Goal: Task Accomplishment & Management: Use online tool/utility

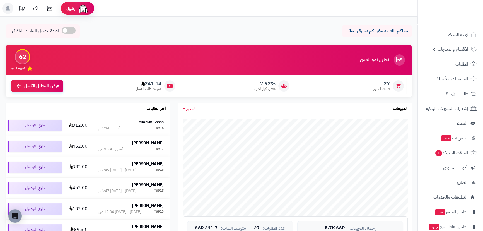
drag, startPoint x: 61, startPoint y: 25, endPoint x: 64, endPoint y: 27, distance: 3.7
click at [61, 25] on div "إعادة تحميل البيانات التلقائي" at bounding box center [43, 31] width 74 height 14
click at [65, 30] on span at bounding box center [69, 30] width 14 height 7
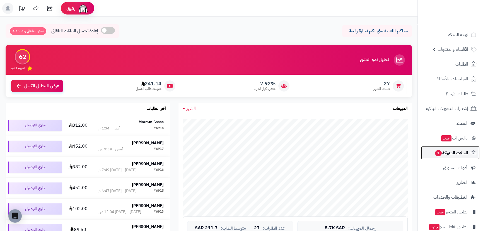
click at [456, 156] on span "السلات المتروكة 1" at bounding box center [451, 153] width 34 height 8
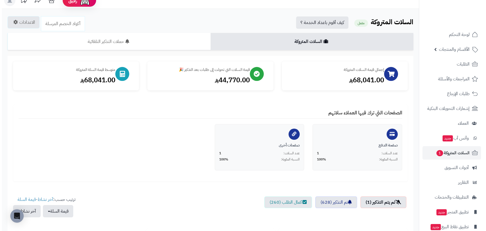
scroll to position [101, 0]
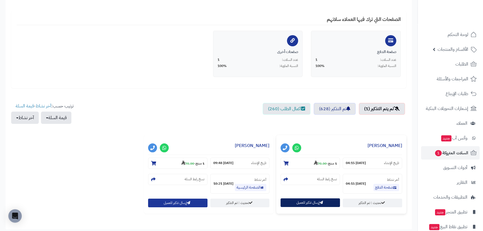
click at [309, 200] on button "إرسال تذكير للعميل" at bounding box center [309, 202] width 59 height 9
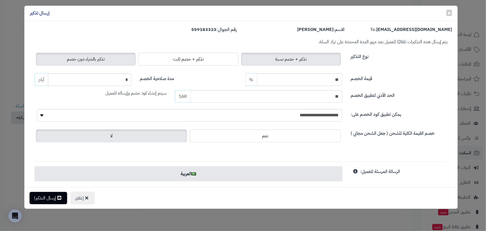
click at [95, 59] on span "تذكير بالشراء دون خصم" at bounding box center [86, 59] width 38 height 7
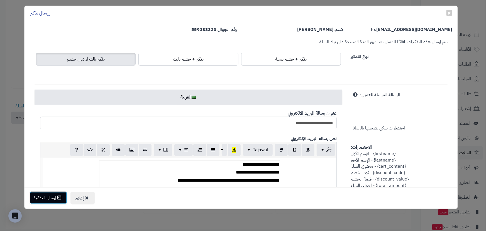
click at [56, 198] on button "إرسال التذكير!" at bounding box center [49, 197] width 38 height 12
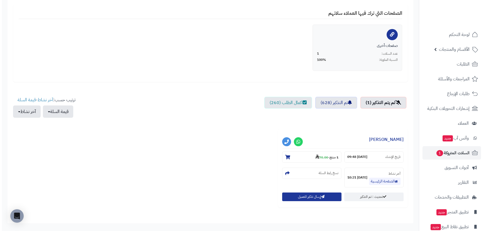
scroll to position [143, 0]
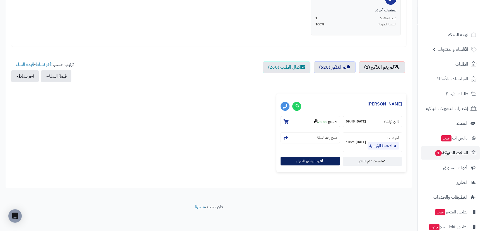
click at [293, 163] on button "إرسال تذكير للعميل" at bounding box center [309, 161] width 59 height 9
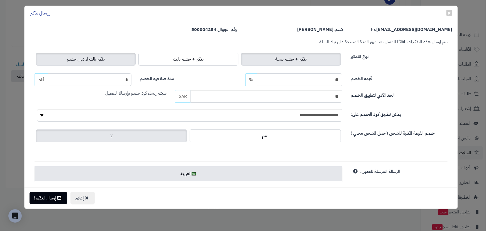
click at [86, 61] on span "تذكير بالشراء دون خصم" at bounding box center [86, 59] width 38 height 7
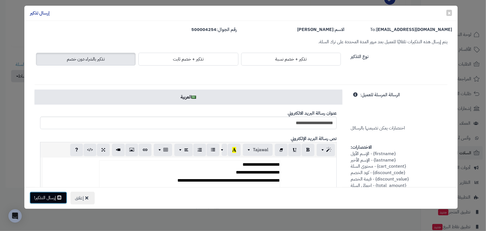
click at [55, 202] on button "إرسال التذكير!" at bounding box center [49, 197] width 38 height 12
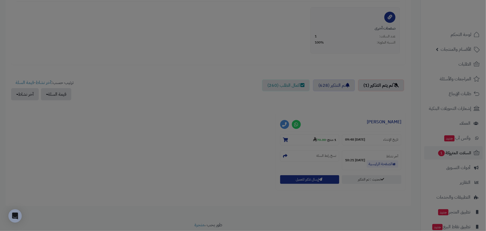
scroll to position [161, 0]
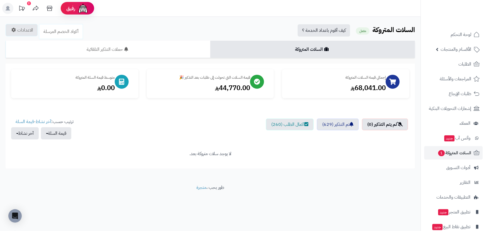
click at [354, 175] on div "الرئيسية الإضافات السلات المتروكة السلات المتروكة مفعل كيف أقوم باعداد الخدمة ؟…" at bounding box center [210, 100] width 421 height 167
click at [318, 166] on div "**********" at bounding box center [211, 116] width 410 height 105
